Goal: Task Accomplishment & Management: Use online tool/utility

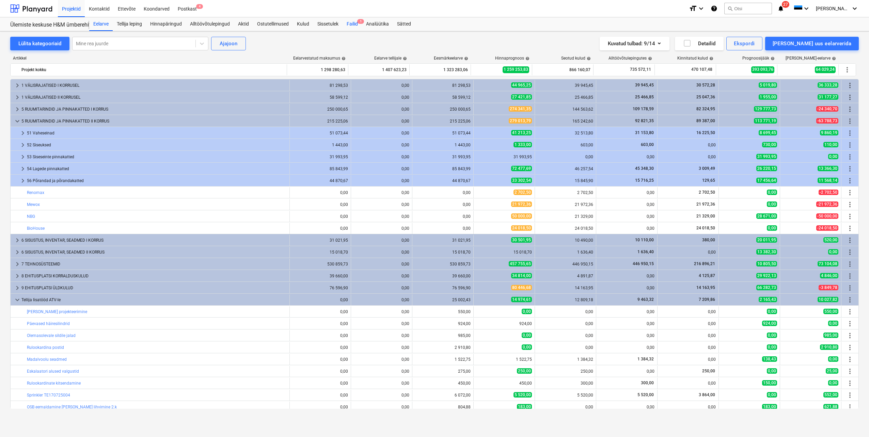
click at [357, 21] on div "Failid 1" at bounding box center [352, 24] width 19 height 14
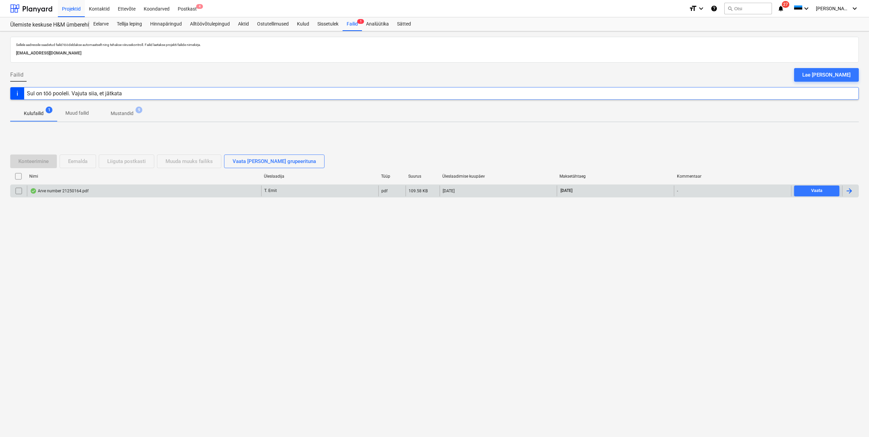
click at [849, 194] on div at bounding box center [849, 191] width 8 height 8
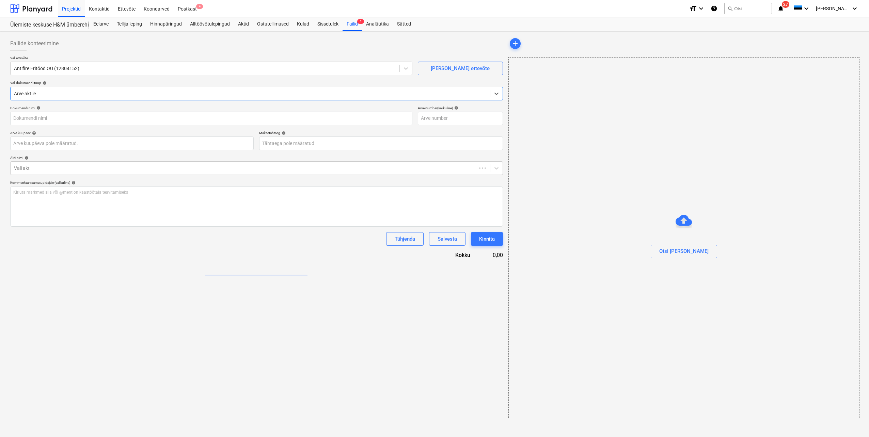
type input "21250164"
type input "[DATE]"
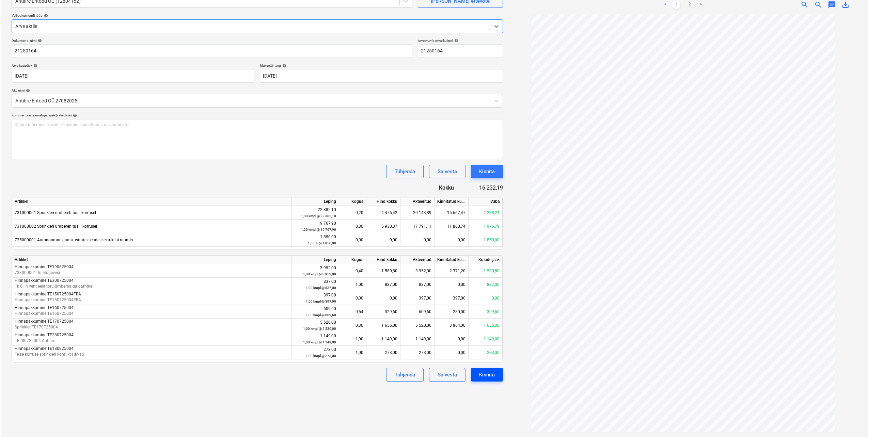
scroll to position [68, 0]
click at [483, 377] on div "Kinnita" at bounding box center [486, 374] width 16 height 9
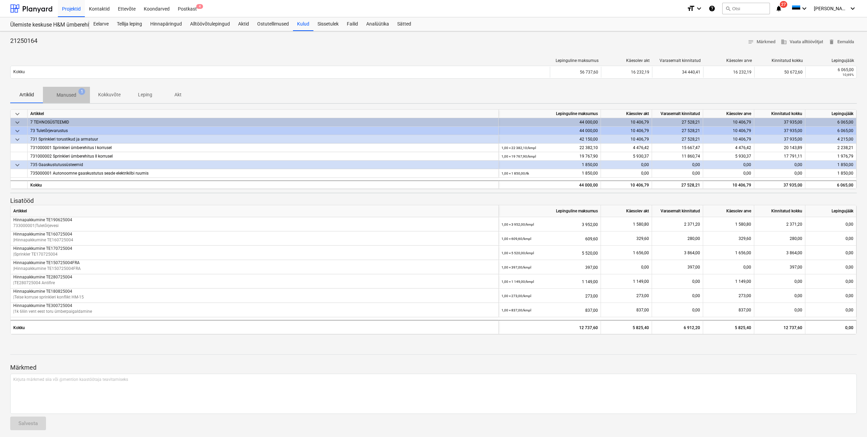
click at [58, 93] on p "Manused" at bounding box center [67, 95] width 20 height 7
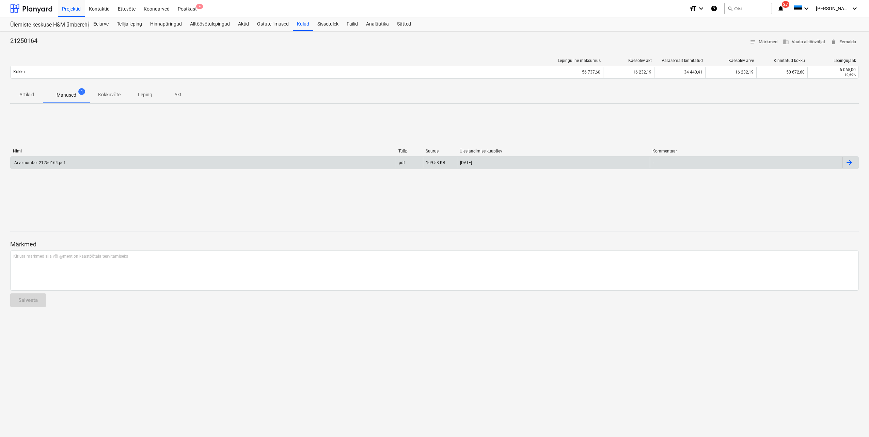
click at [95, 163] on div "Arve number 21250164.pdf" at bounding box center [203, 162] width 385 height 11
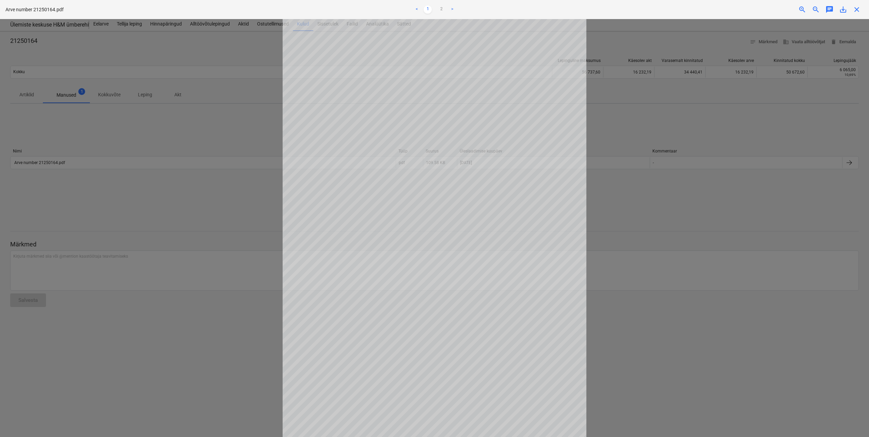
click at [246, 208] on div at bounding box center [434, 228] width 869 height 418
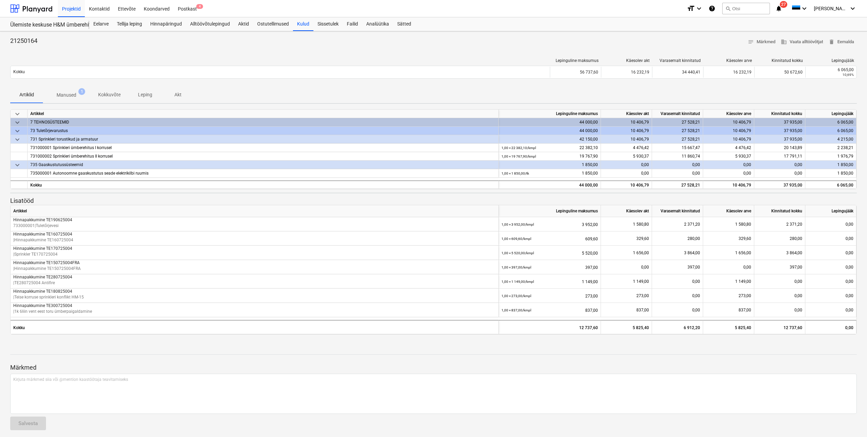
click at [74, 95] on p "Manused" at bounding box center [67, 95] width 20 height 7
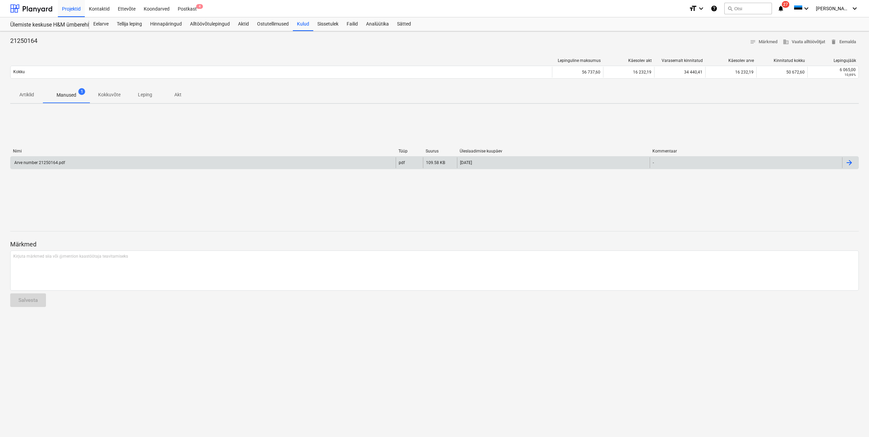
click at [849, 167] on div at bounding box center [850, 162] width 16 height 11
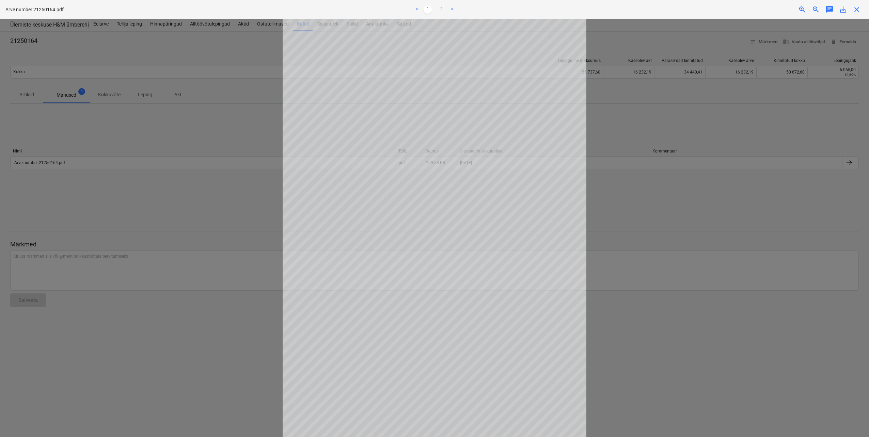
click at [196, 195] on div at bounding box center [434, 228] width 869 height 418
click at [856, 12] on span "close" at bounding box center [857, 9] width 8 height 8
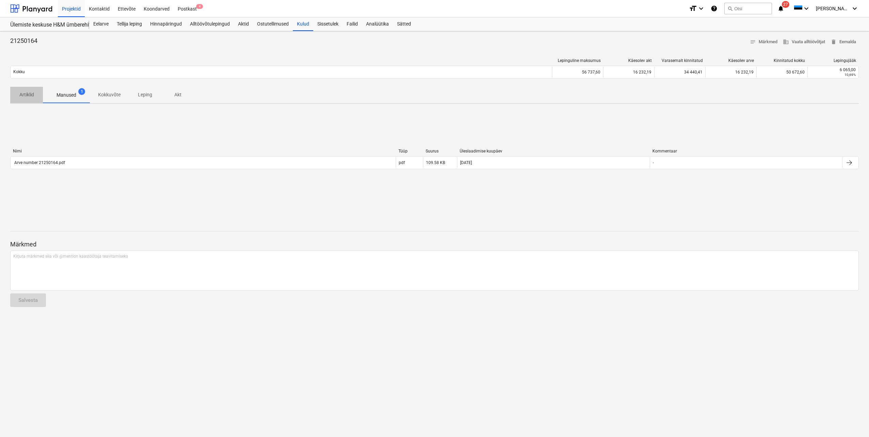
click at [32, 94] on p "Artiklid" at bounding box center [26, 94] width 16 height 7
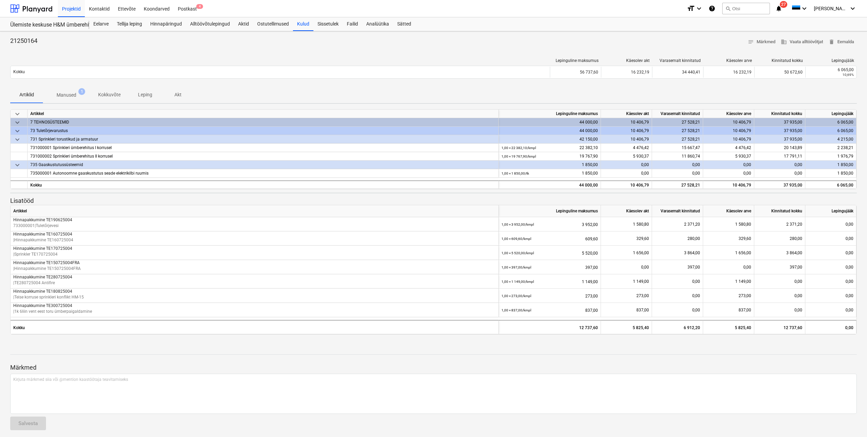
click at [175, 92] on p "Akt" at bounding box center [178, 94] width 16 height 7
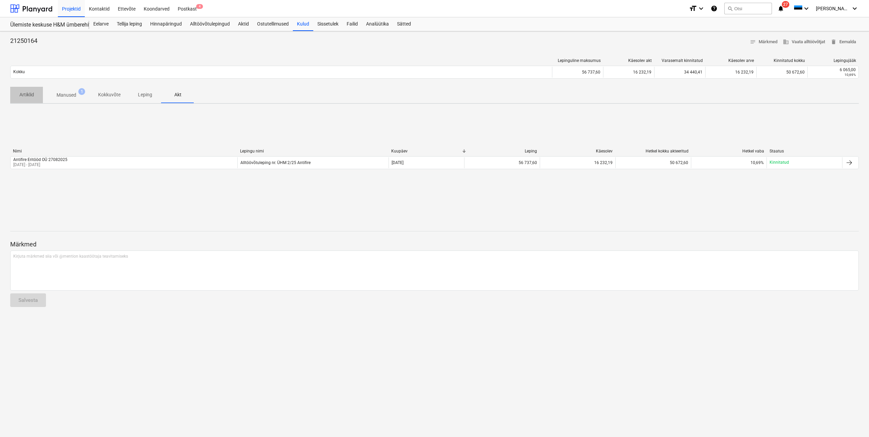
click at [32, 96] on p "Artiklid" at bounding box center [26, 94] width 16 height 7
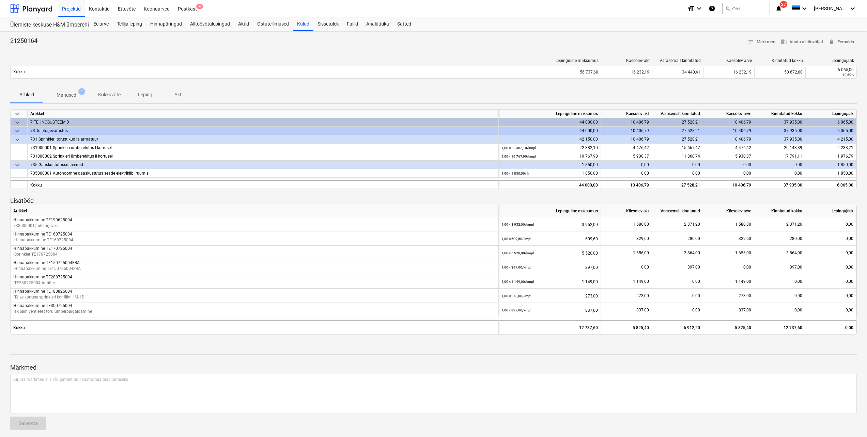
click at [69, 95] on p "Manused" at bounding box center [67, 95] width 20 height 7
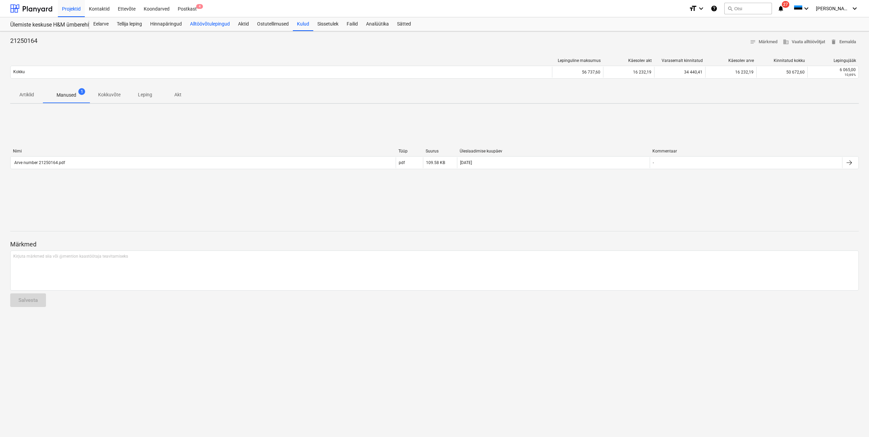
click at [207, 24] on div "Alltöövõtulepingud" at bounding box center [210, 24] width 48 height 14
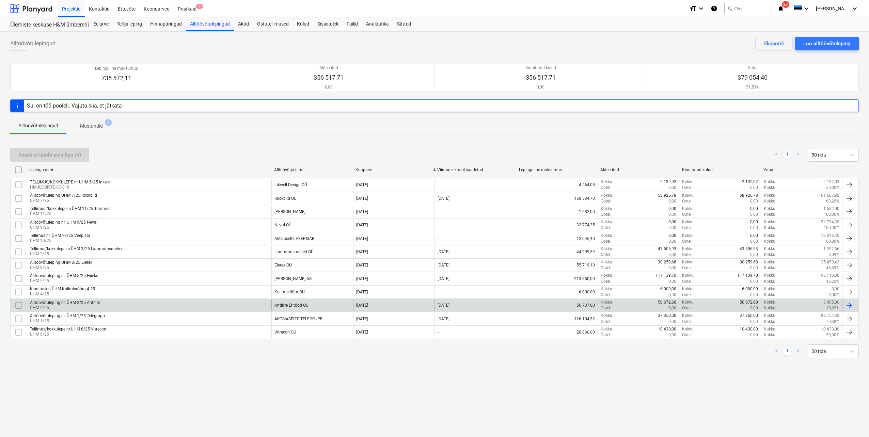
click at [116, 306] on div "Alltöövõtuleping nr. ÜHM 2/25 Antifire ÜHM 2/25" at bounding box center [149, 306] width 244 height 12
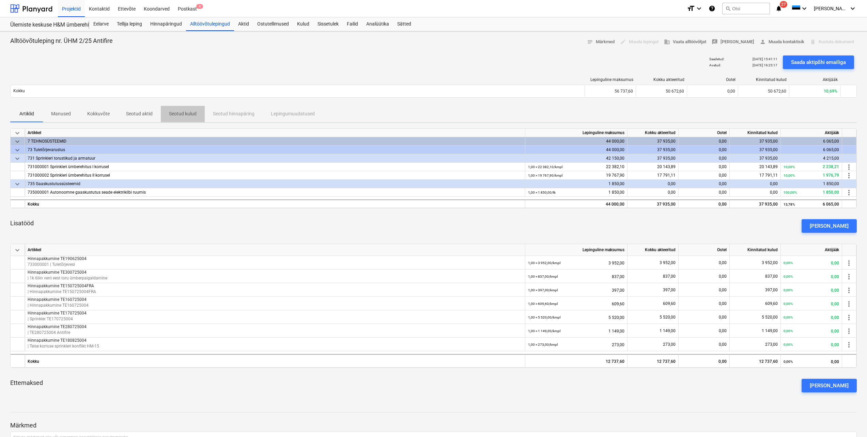
click at [179, 113] on p "Seotud kulud" at bounding box center [183, 113] width 28 height 7
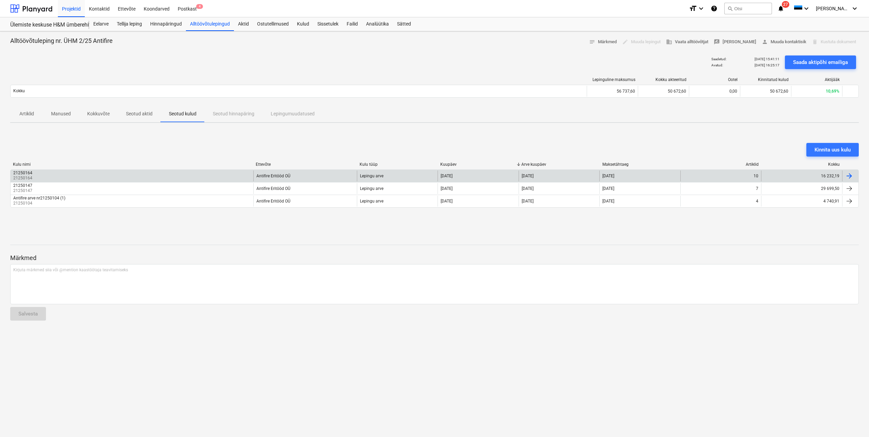
click at [693, 176] on div "10" at bounding box center [720, 176] width 81 height 11
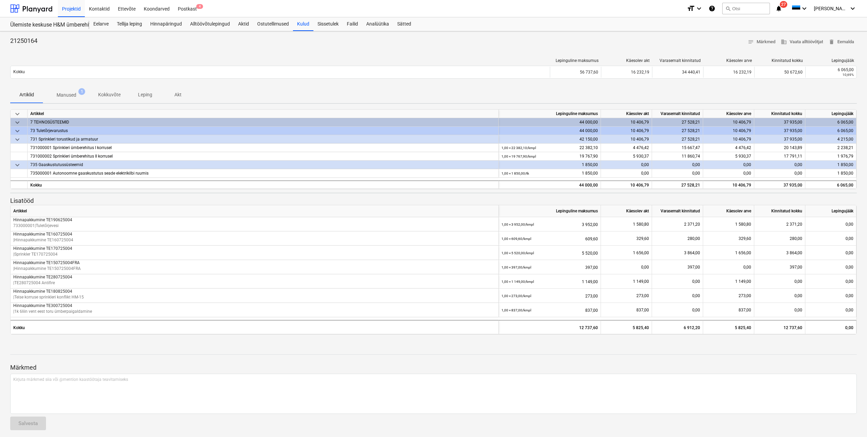
click at [73, 96] on p "Manused" at bounding box center [67, 95] width 20 height 7
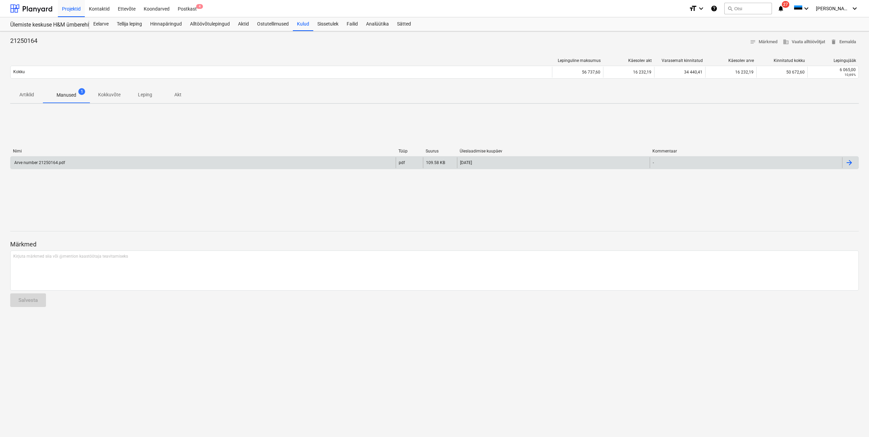
click at [101, 161] on div "Arve number 21250164.pdf" at bounding box center [203, 162] width 385 height 11
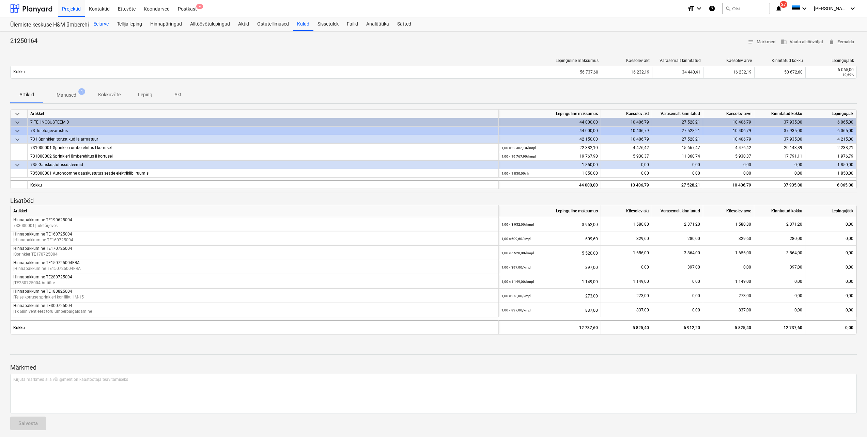
click at [104, 23] on div "Eelarve" at bounding box center [100, 24] width 23 height 14
